Goal: Task Accomplishment & Management: Use online tool/utility

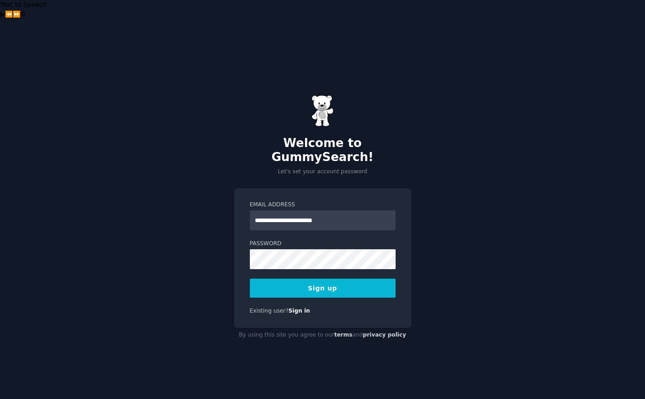
type input "**********"
click at [312, 279] on button "Sign up" at bounding box center [323, 288] width 146 height 19
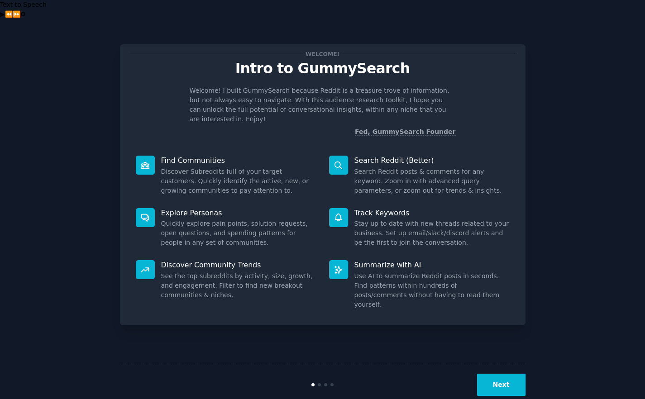
click at [502, 374] on button "Next" at bounding box center [501, 385] width 48 height 22
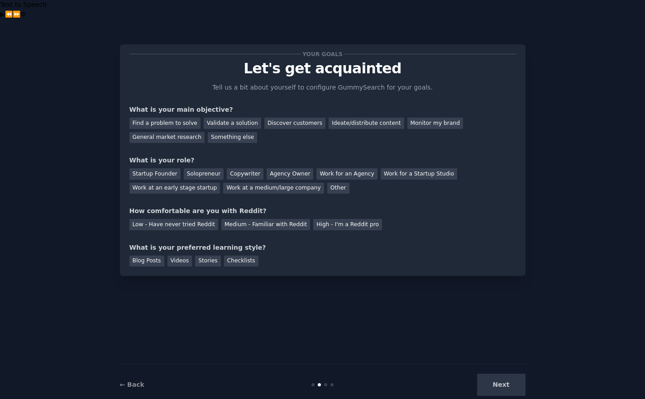
click at [497, 374] on div "Next" at bounding box center [457, 385] width 135 height 22
click at [189, 118] on div "Find a problem to solve" at bounding box center [164, 123] width 71 height 11
click at [202, 168] on div "Solopreneur" at bounding box center [204, 173] width 40 height 11
click at [321, 219] on div "High - I'm a Reddit pro" at bounding box center [347, 224] width 69 height 11
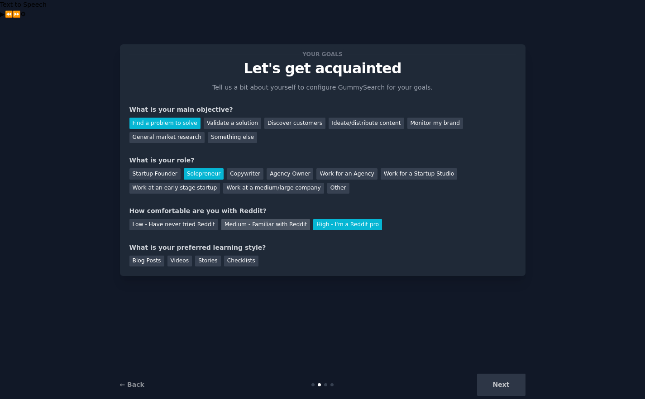
click at [257, 219] on div "Medium - Familiar with Reddit" at bounding box center [265, 224] width 89 height 11
click at [255, 253] on div "Blog Posts Videos Stories Checklists" at bounding box center [322, 260] width 387 height 14
click at [240, 256] on div "Checklists" at bounding box center [241, 261] width 34 height 11
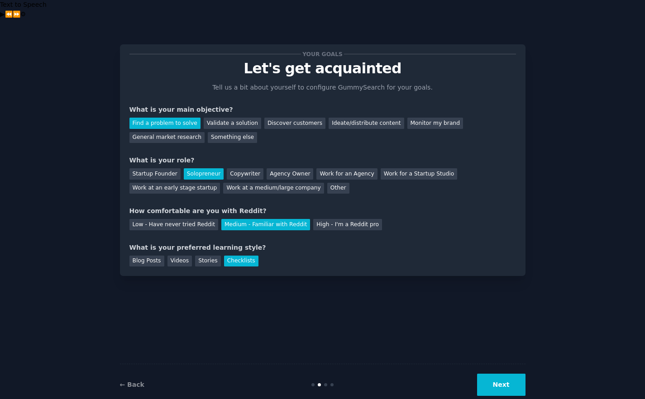
click at [511, 380] on div "← Back Next" at bounding box center [323, 385] width 406 height 42
click at [151, 256] on div "Blog Posts" at bounding box center [146, 261] width 35 height 11
click at [233, 256] on div "Checklists" at bounding box center [241, 261] width 34 height 11
click at [518, 374] on button "Next" at bounding box center [501, 385] width 48 height 22
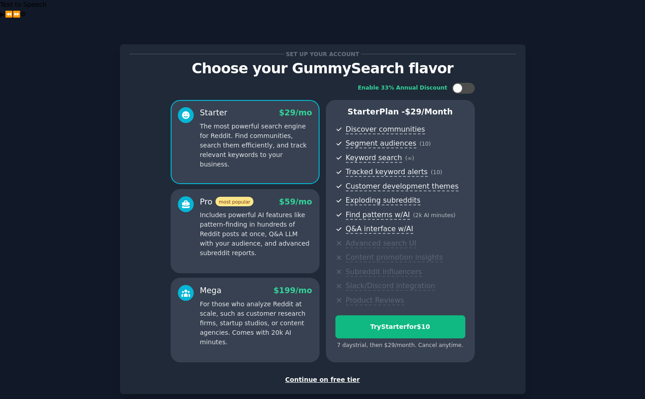
click at [319, 375] on div "Continue on free tier" at bounding box center [322, 380] width 387 height 10
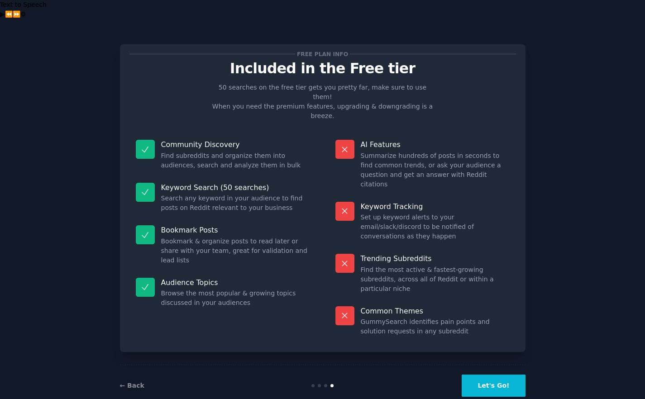
click at [488, 375] on button "Let's Go!" at bounding box center [493, 386] width 63 height 22
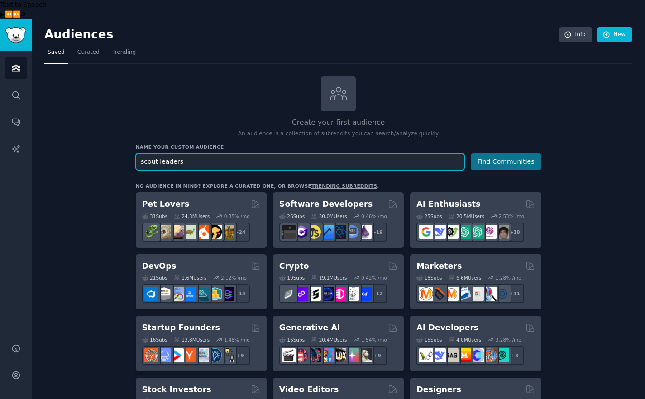
type input "scout leaders"
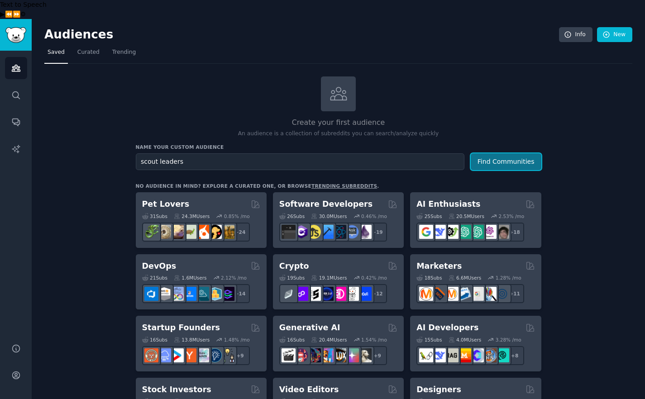
click at [515, 153] on button "Find Communities" at bounding box center [506, 161] width 71 height 17
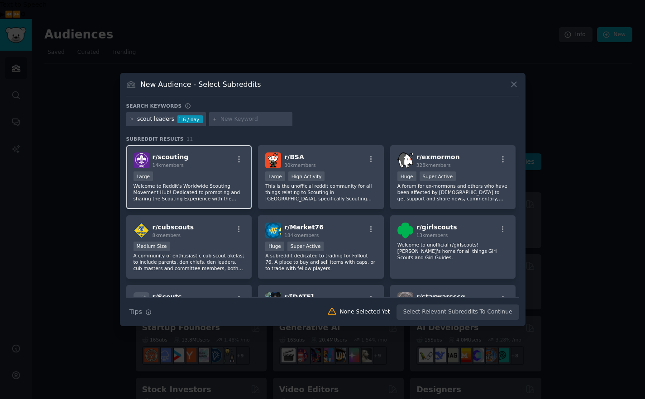
click at [220, 177] on div "Large" at bounding box center [189, 177] width 111 height 11
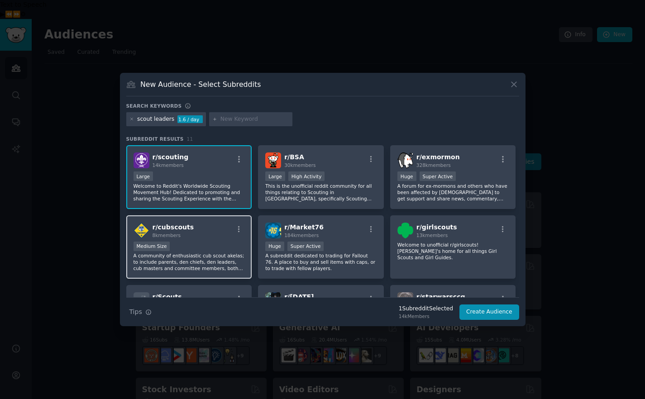
click at [210, 248] on div "Medium Size" at bounding box center [189, 247] width 111 height 11
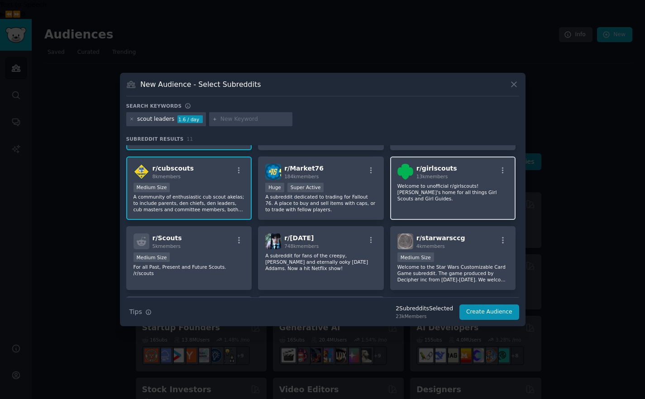
scroll to position [57, 0]
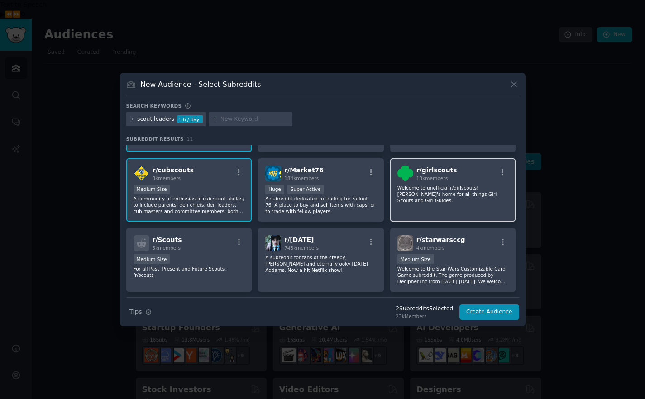
click at [435, 202] on div "r/ girlscouts 13k members Welcome to unofficial r/girlscouts! [PERSON_NAME]'s h…" at bounding box center [453, 190] width 126 height 64
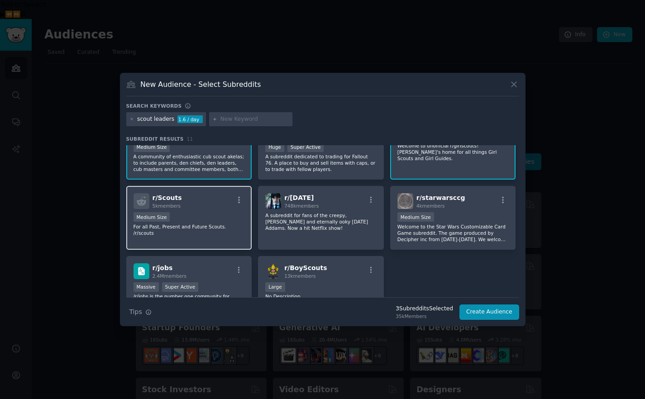
scroll to position [0, 0]
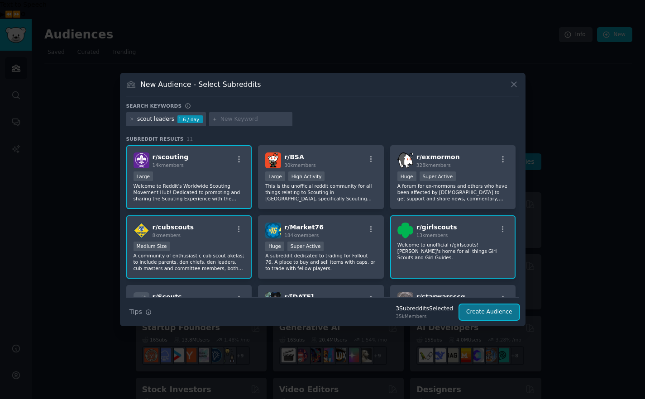
click at [491, 314] on button "Create Audience" at bounding box center [489, 312] width 60 height 15
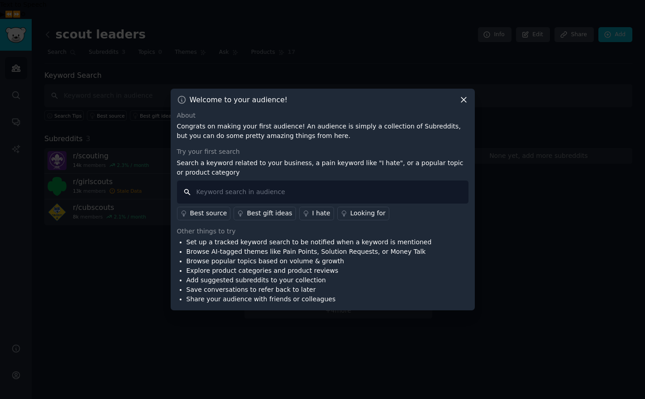
click at [244, 192] on input "text" at bounding box center [323, 192] width 292 height 23
type input "software"
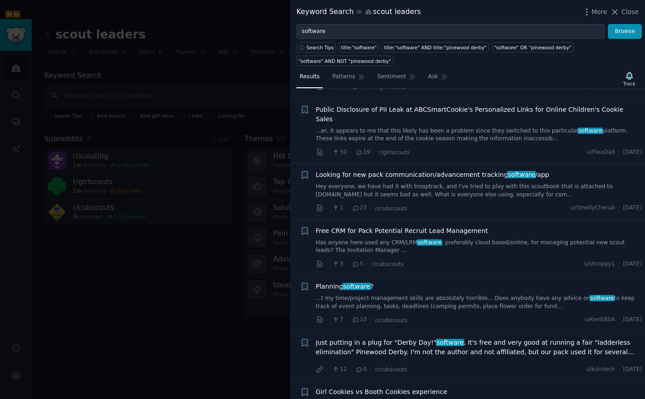
scroll to position [875, 0]
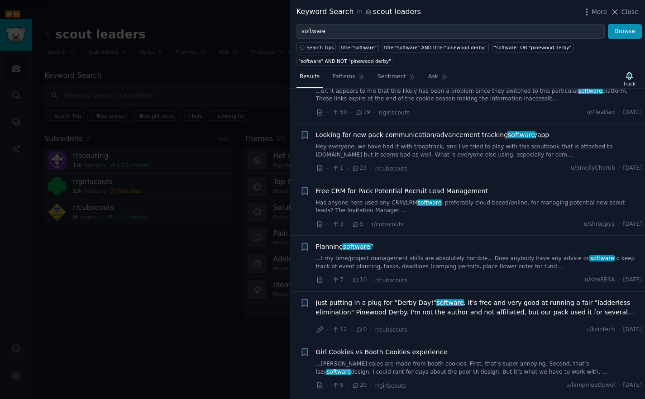
click at [460, 199] on link "Has anyone here used any CRM/LRM software , preferably cloud based/online, for …" at bounding box center [479, 207] width 326 height 16
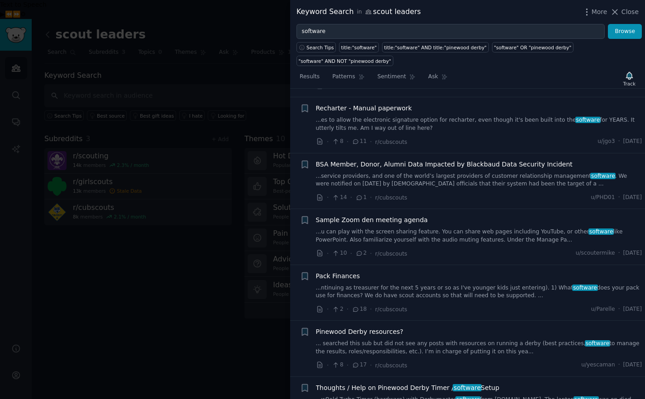
scroll to position [1629, 0]
click at [626, 14] on span "Close" at bounding box center [630, 12] width 17 height 10
